Goal: Navigation & Orientation: Find specific page/section

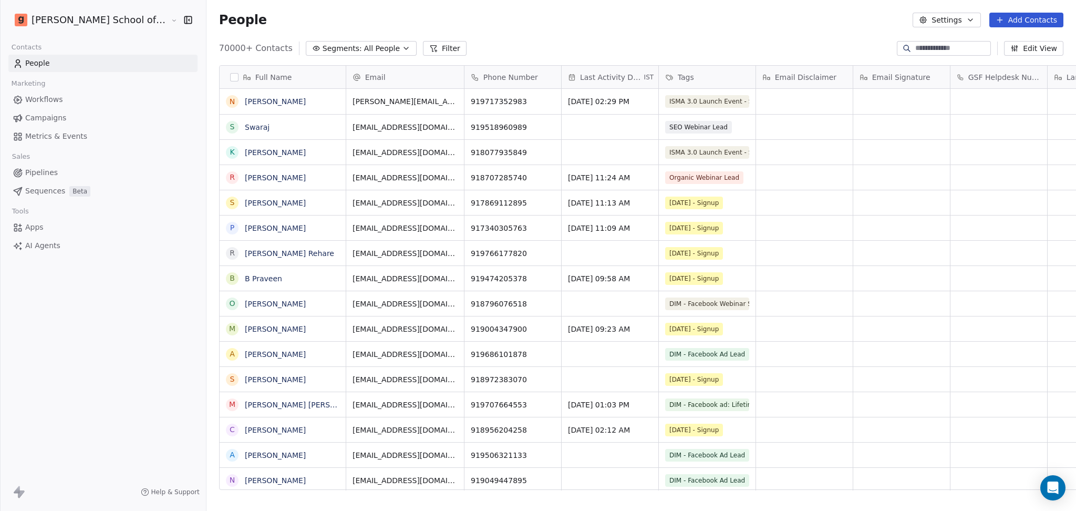
scroll to position [439, 900]
click at [88, 127] on div "Workflows Campaigns Metrics & Events" at bounding box center [102, 118] width 189 height 54
click at [67, 109] on link "Campaigns" at bounding box center [102, 117] width 189 height 17
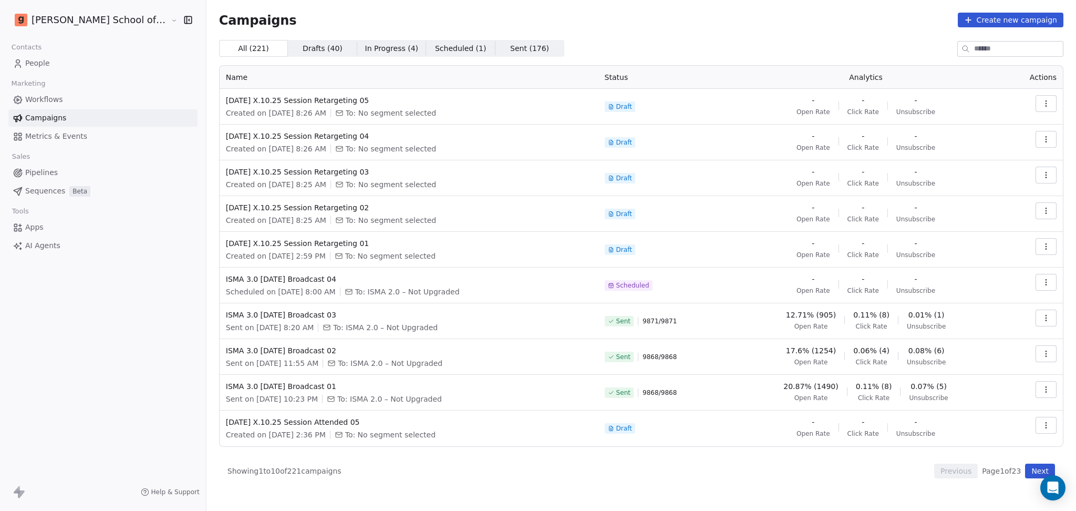
click at [1037, 467] on button "Next" at bounding box center [1040, 471] width 30 height 15
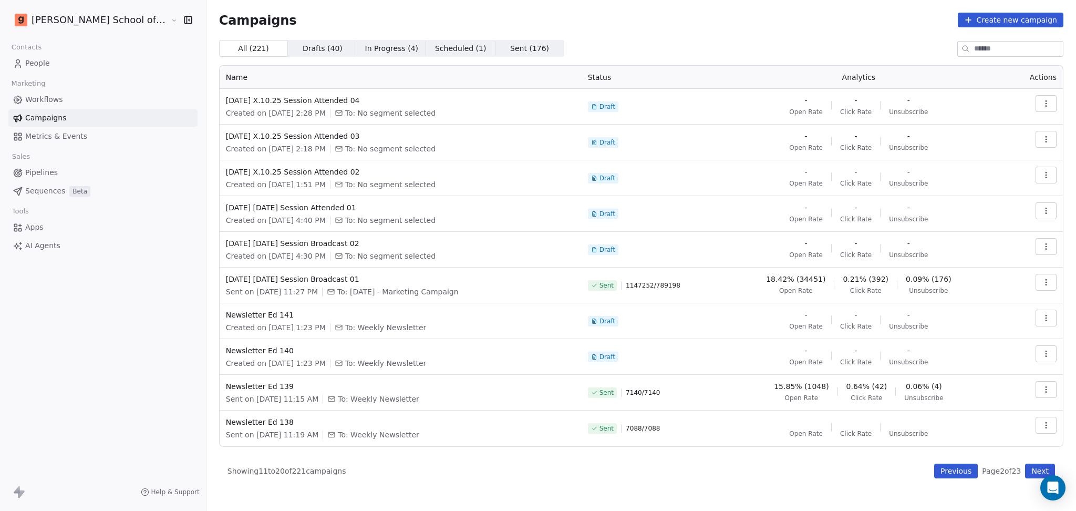
click at [937, 472] on button "Previous" at bounding box center [957, 471] width 44 height 15
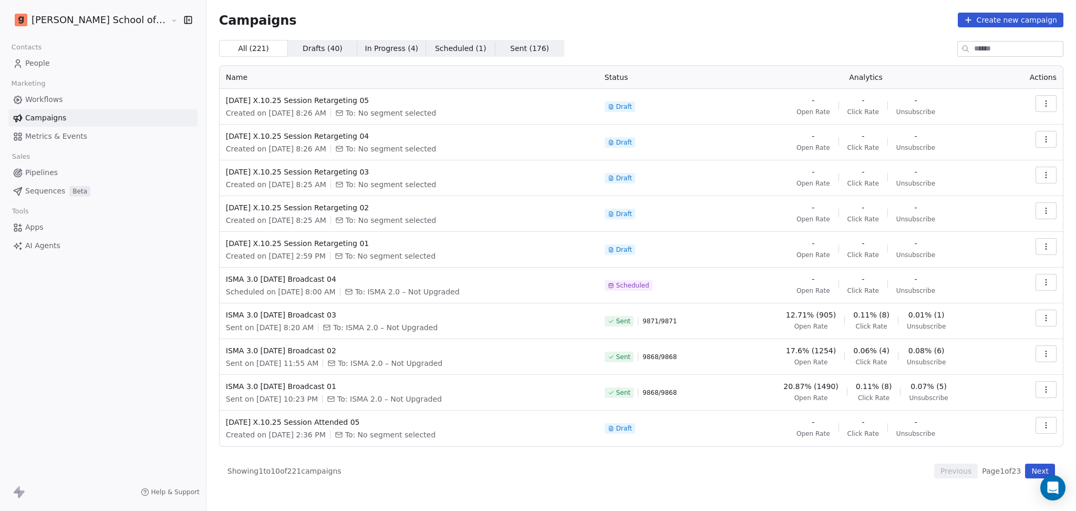
click at [620, 505] on div "Campaigns Create new campaign All ( 221 ) All ( 221 ) Drafts ( 40 ) Drafts ( 40…" at bounding box center [642, 255] width 870 height 511
